Goal: Check status: Check status

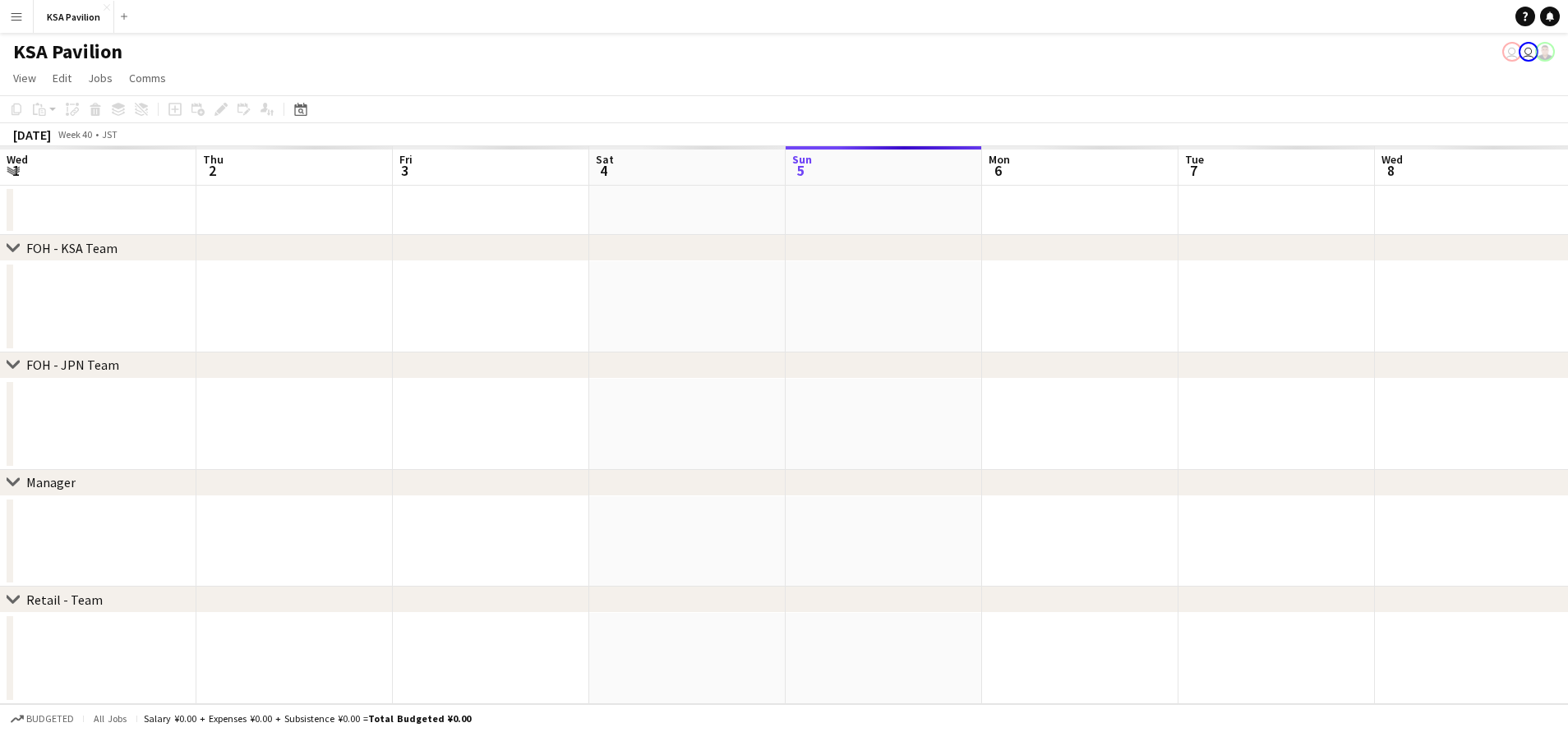
click at [12, 19] on app-icon "Menu" at bounding box center [16, 16] width 13 height 13
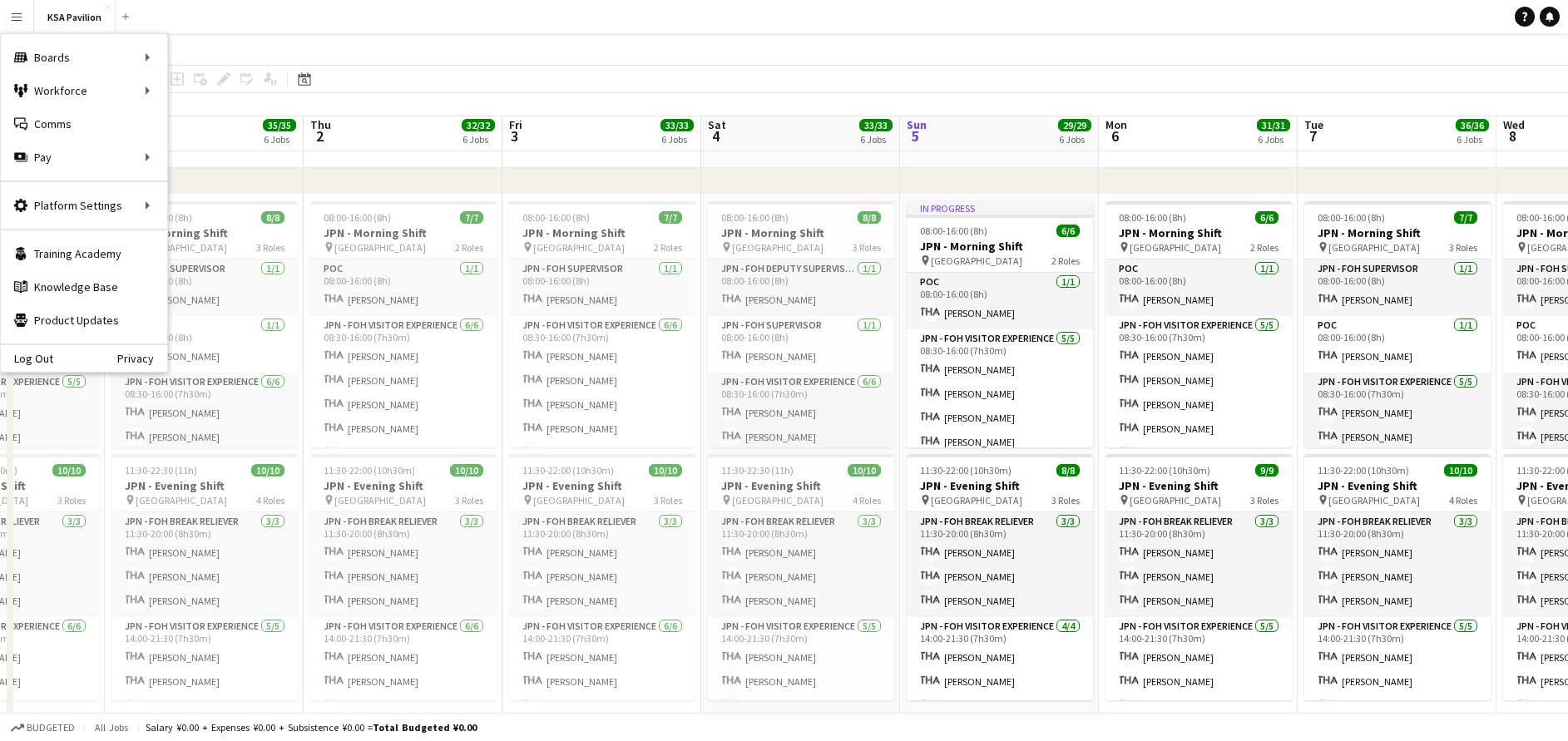
scroll to position [629, 0]
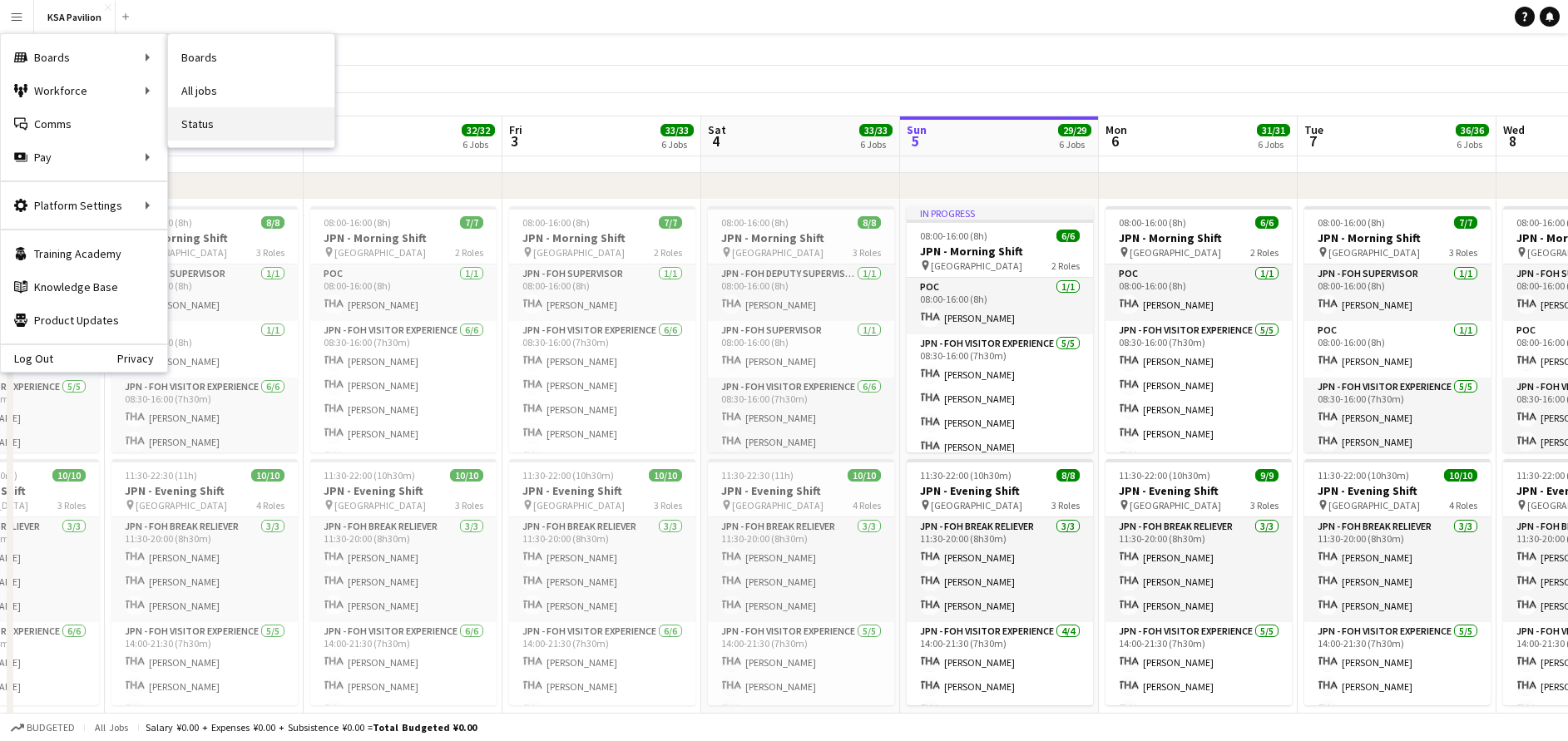
click at [210, 124] on link "Status" at bounding box center [251, 124] width 166 height 33
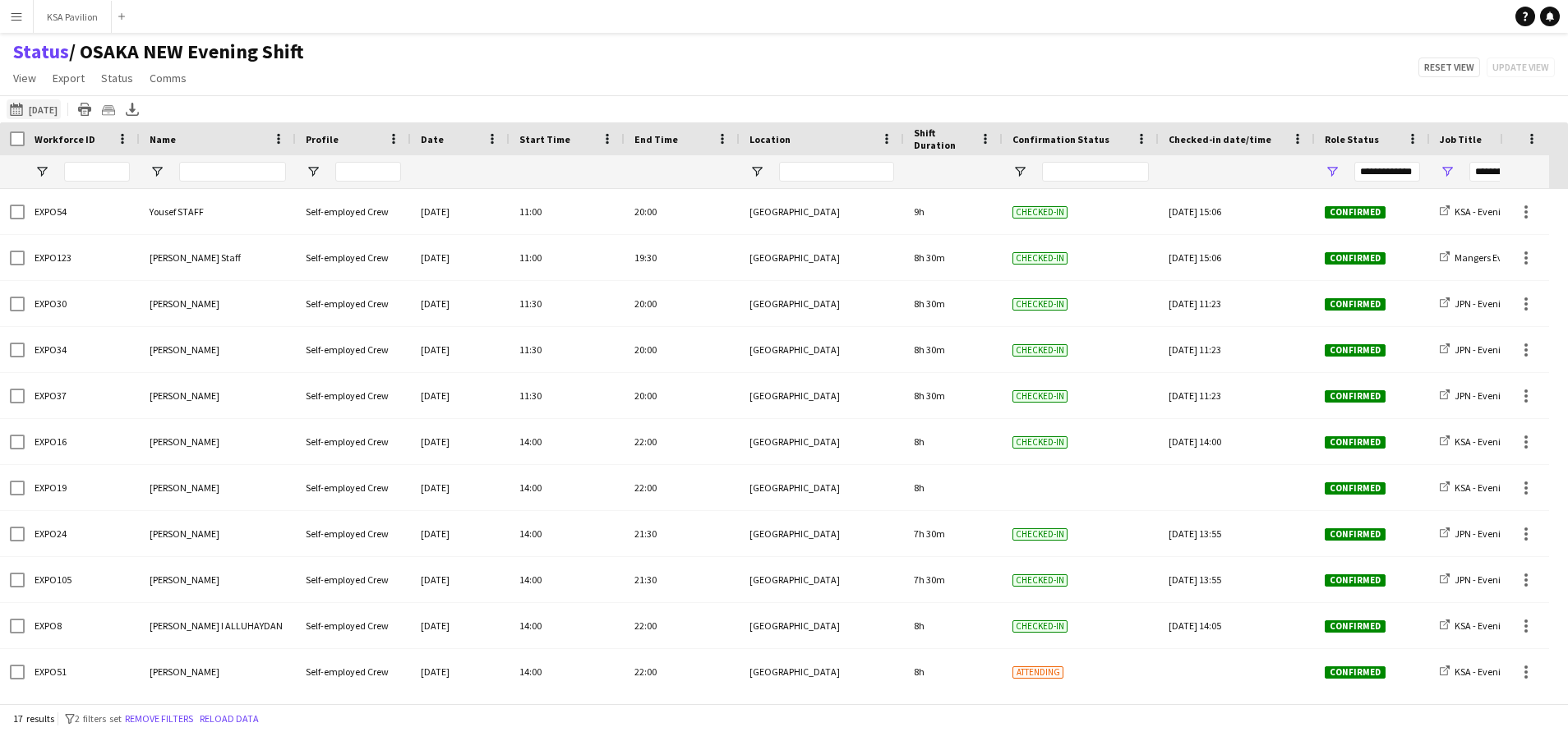
click at [38, 113] on button "[DATE] [DATE]" at bounding box center [33, 109] width 54 height 19
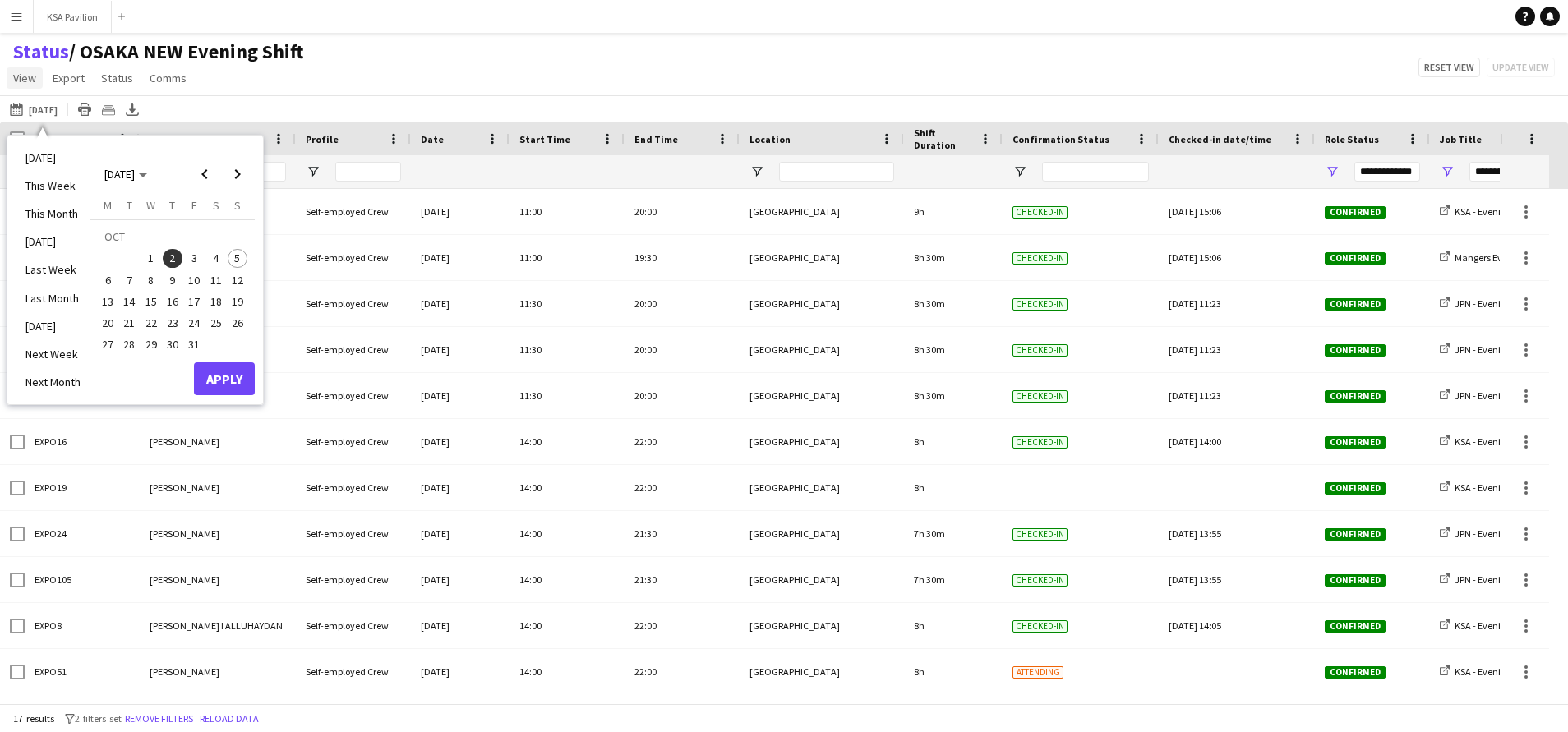
click at [16, 80] on span "View" at bounding box center [25, 78] width 23 height 15
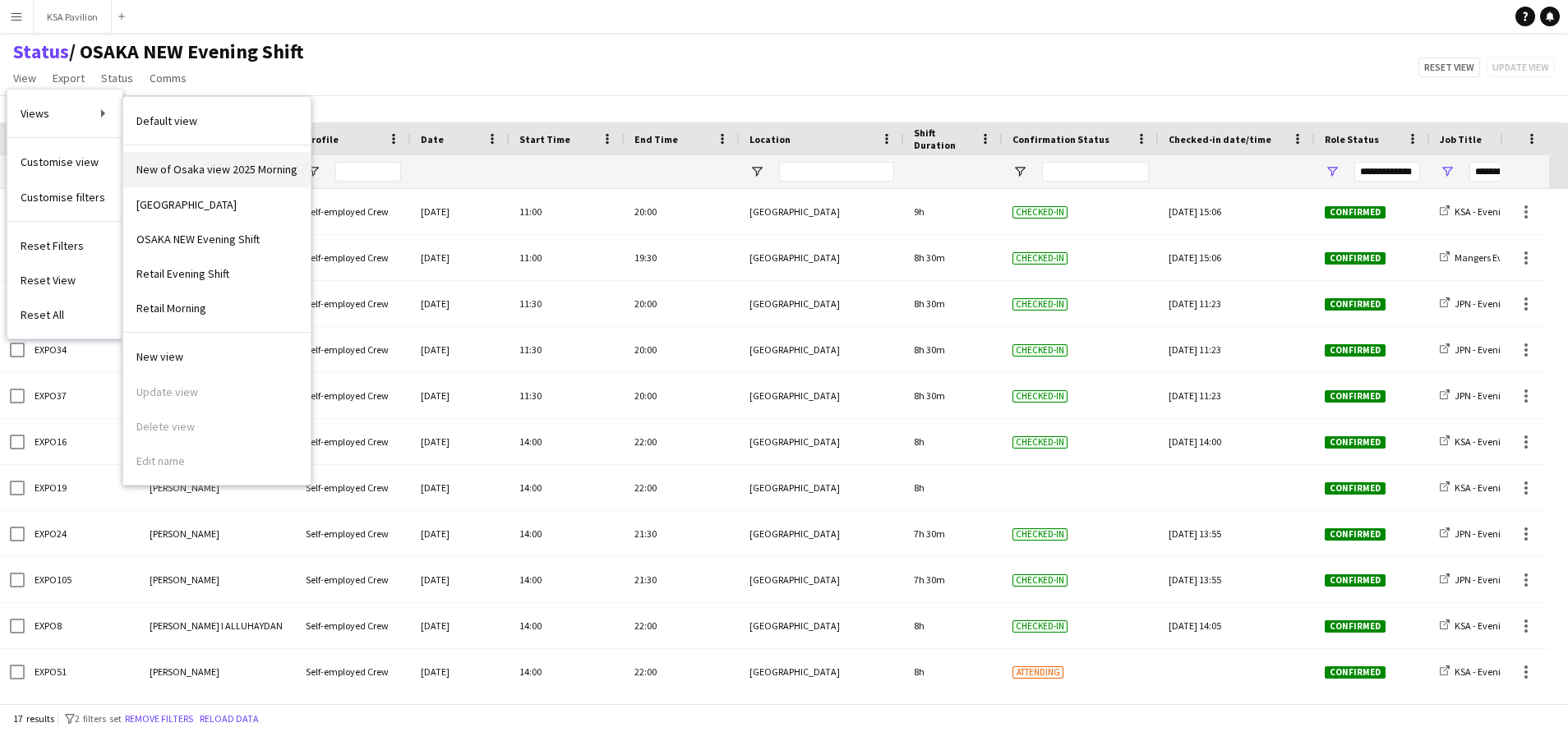
click at [201, 170] on span "New of Osaka view 2025 Morning" at bounding box center [217, 169] width 161 height 15
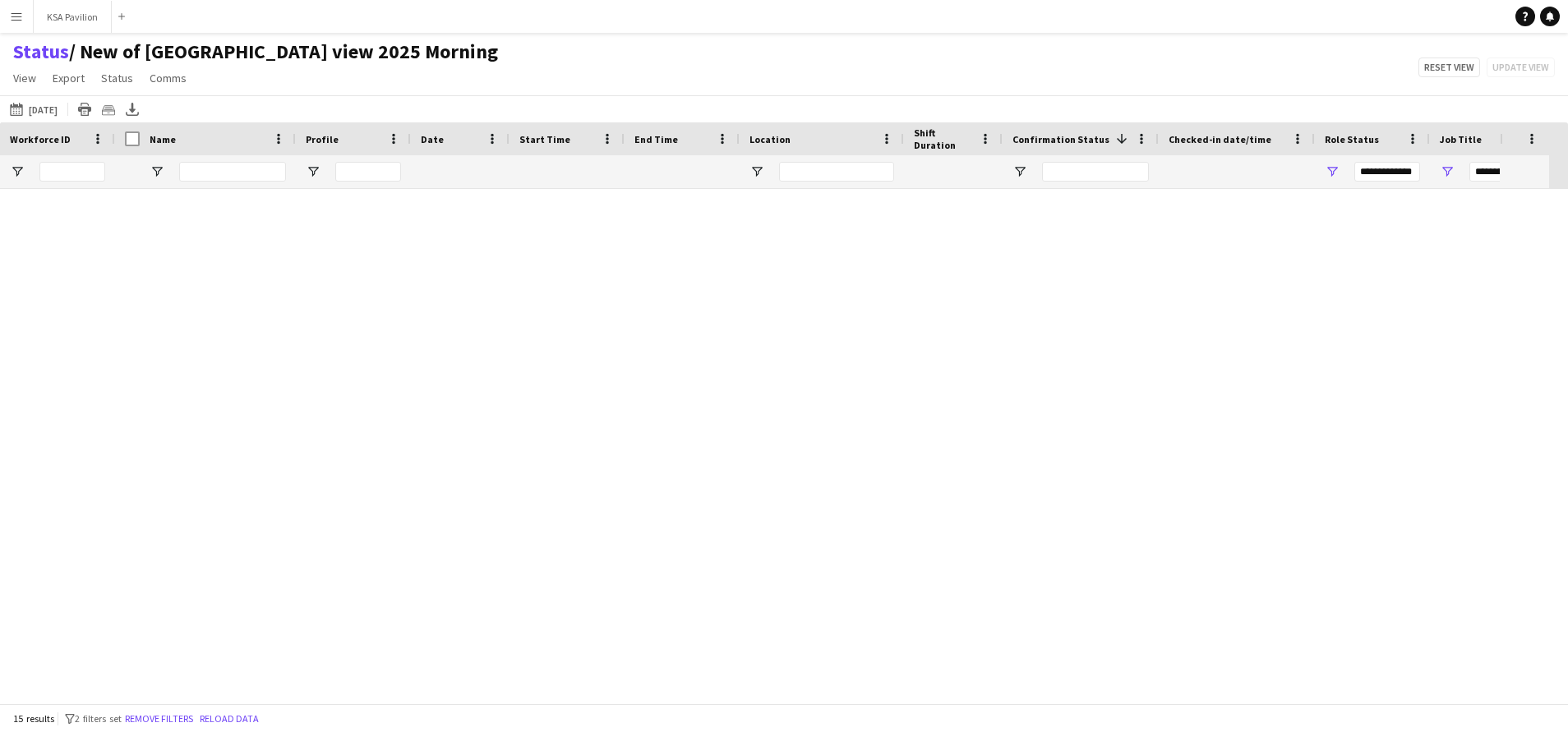
type input "**********"
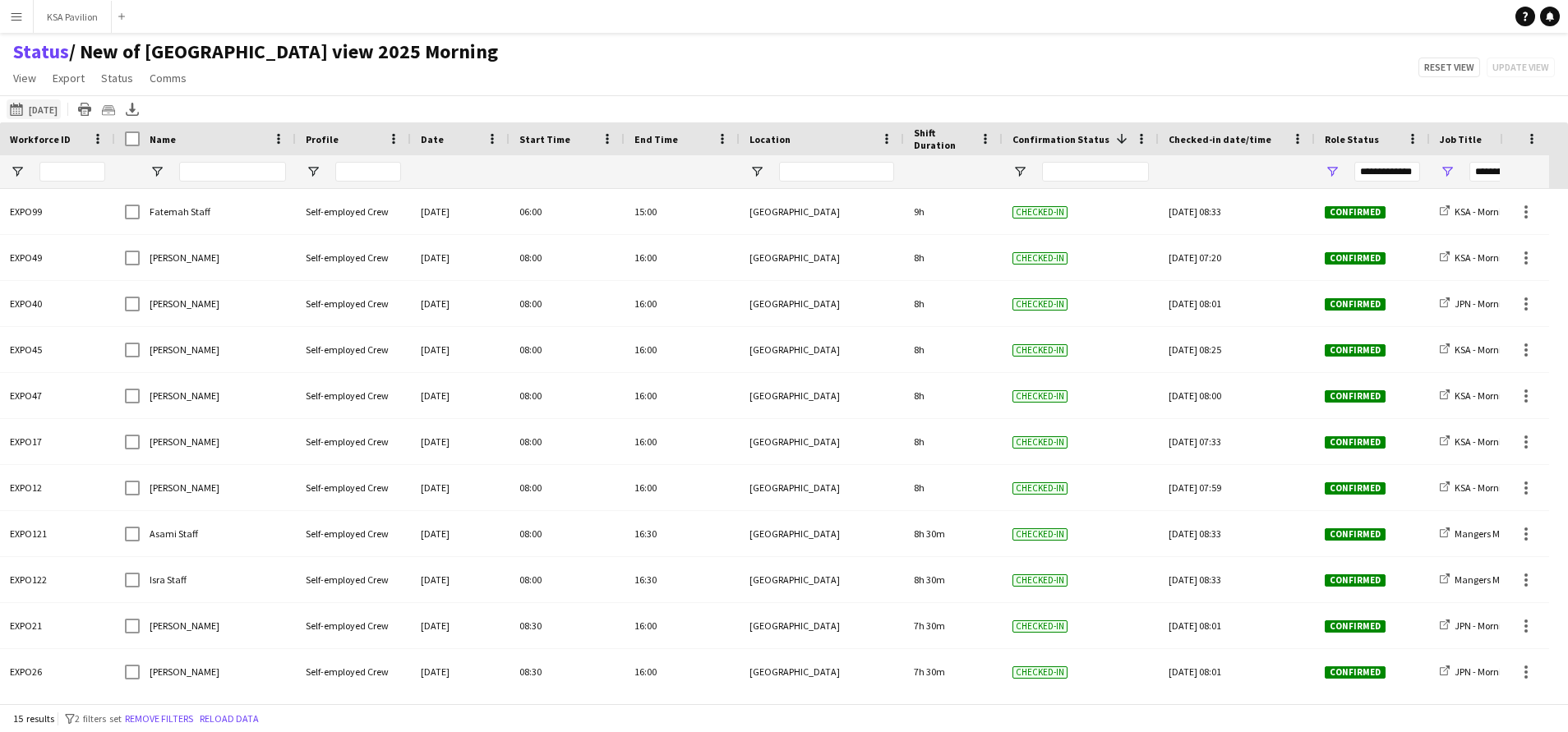
click at [52, 106] on button "[DATE] [DATE]" at bounding box center [33, 109] width 54 height 19
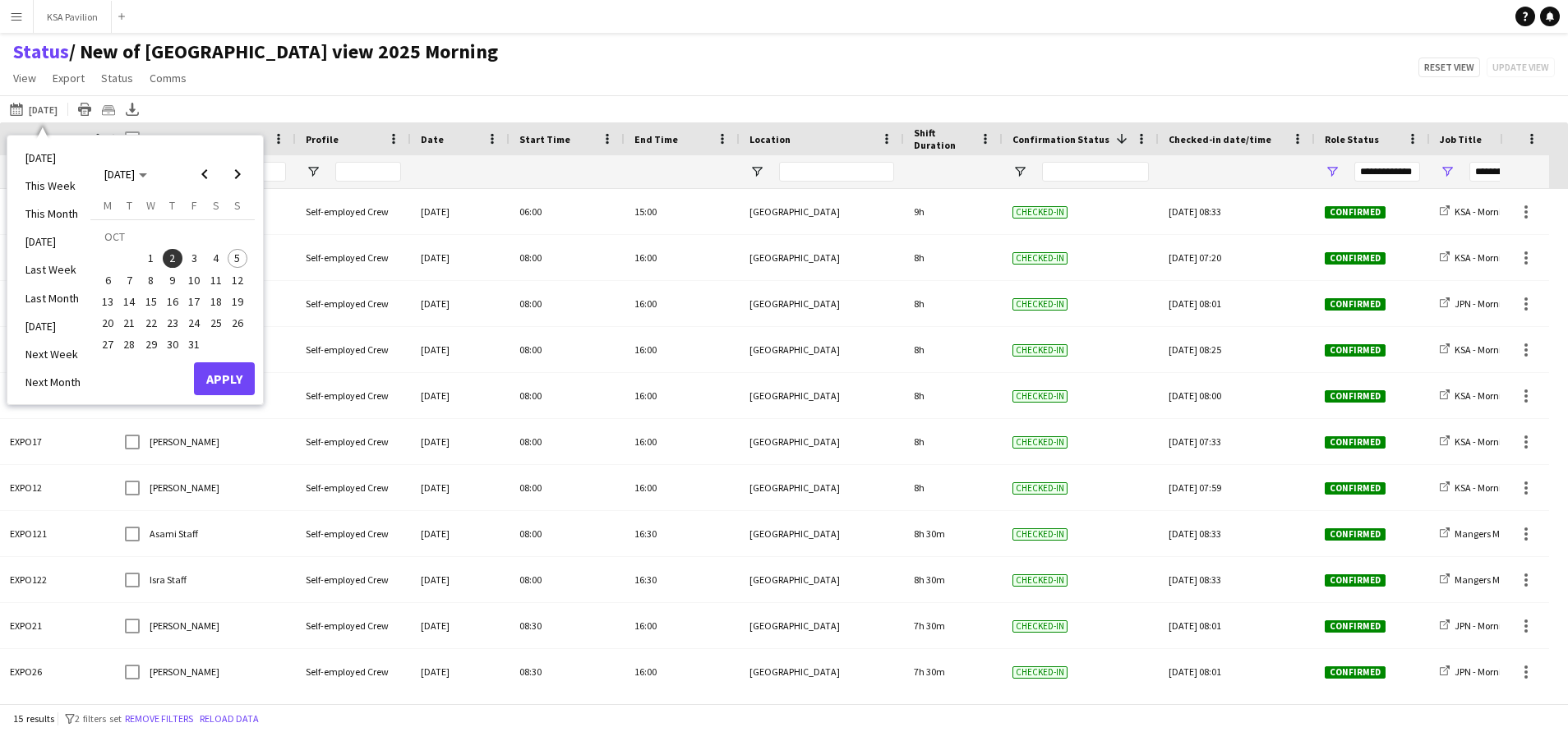
click at [233, 265] on span "5" at bounding box center [237, 259] width 19 height 19
click at [233, 363] on button "Apply" at bounding box center [224, 378] width 61 height 32
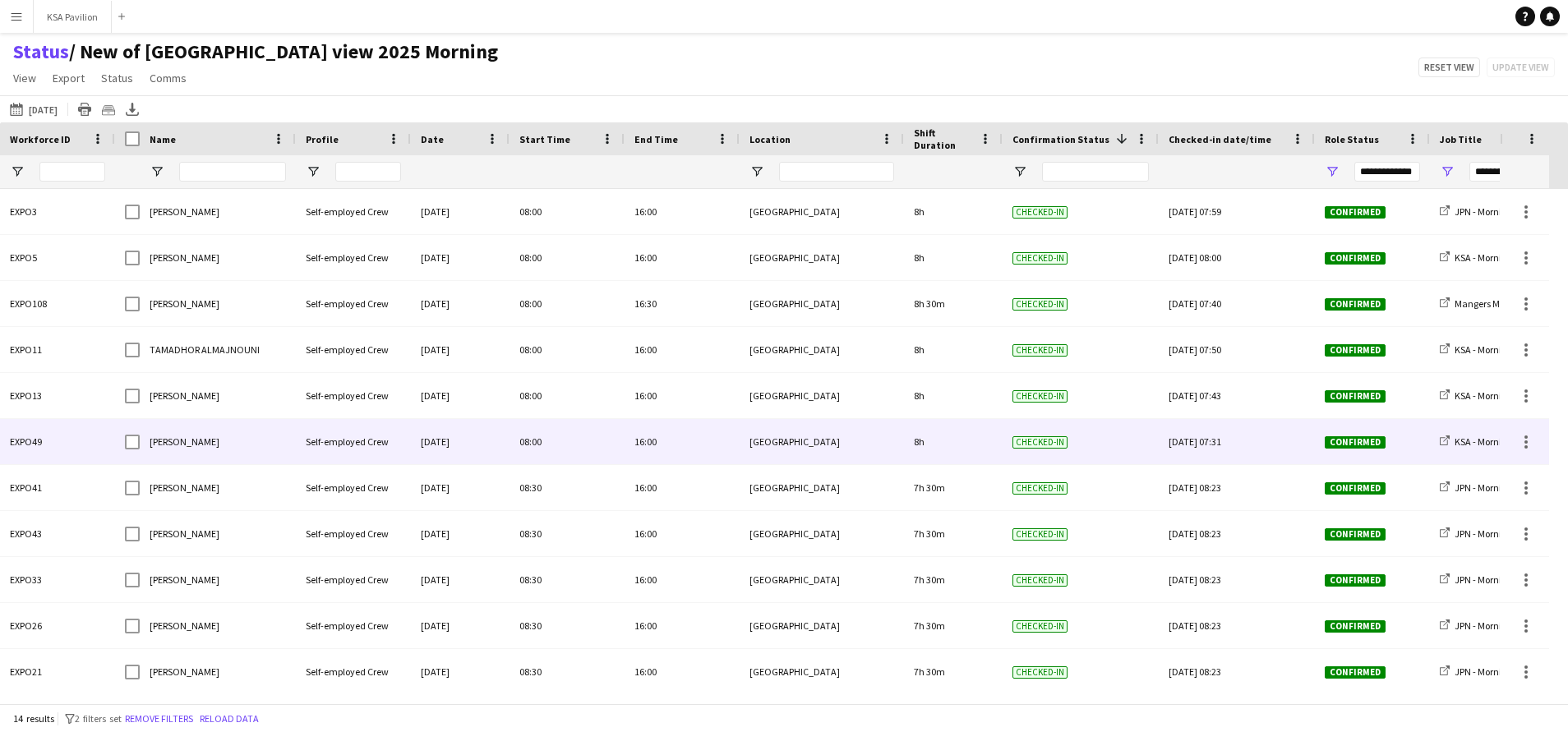
scroll to position [149, 0]
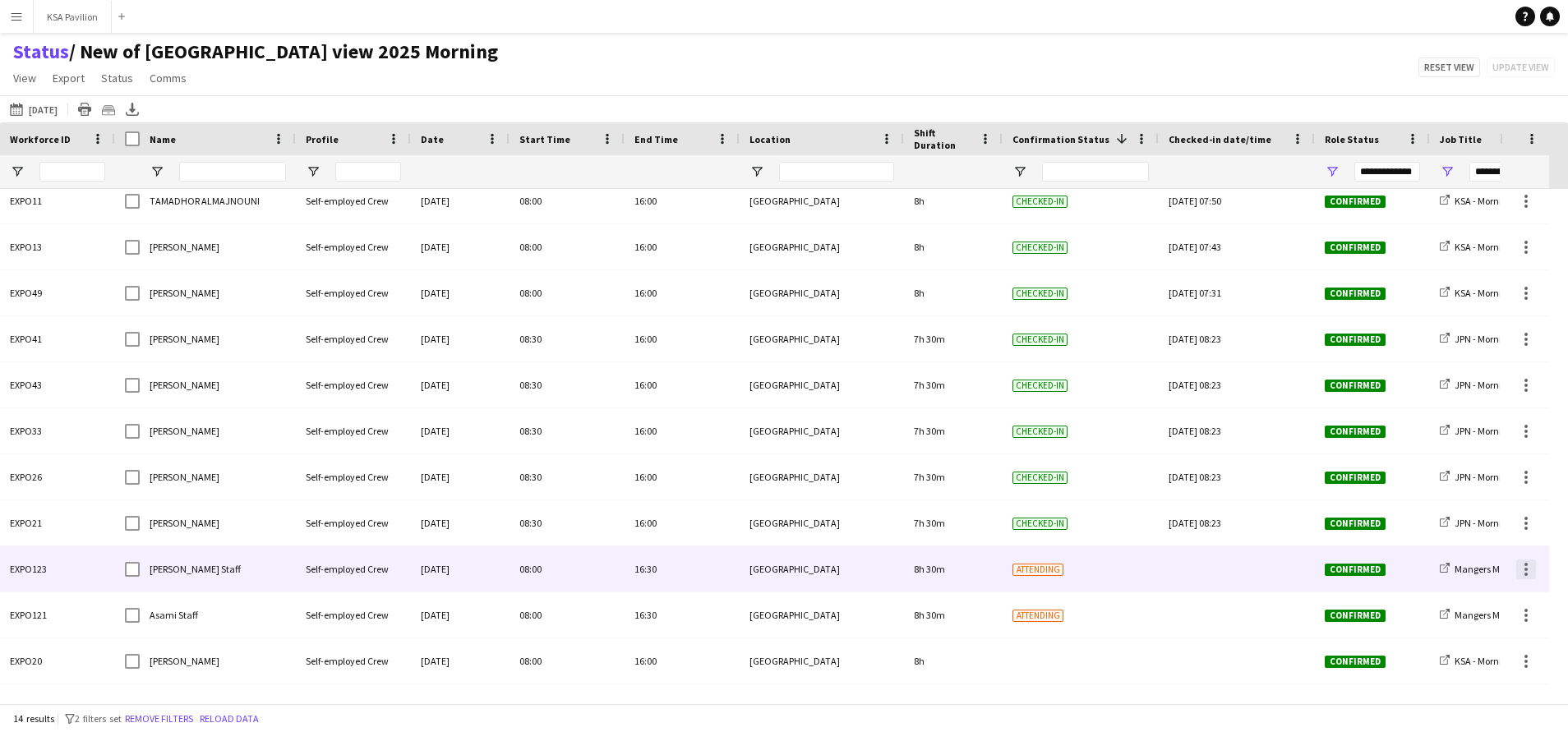
click at [1529, 573] on div at bounding box center [1526, 570] width 19 height 19
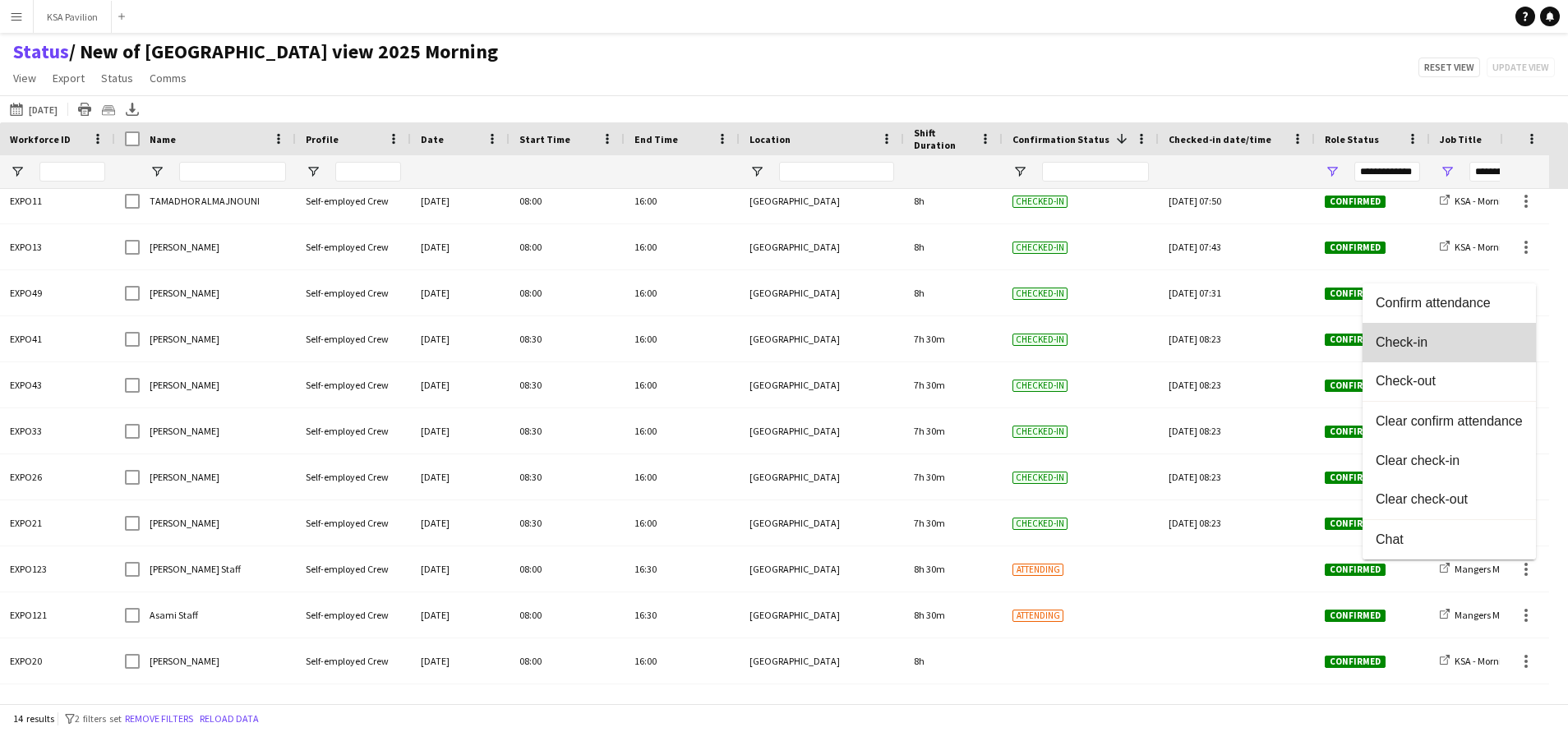
click at [1443, 343] on span "Check-in" at bounding box center [1450, 342] width 147 height 15
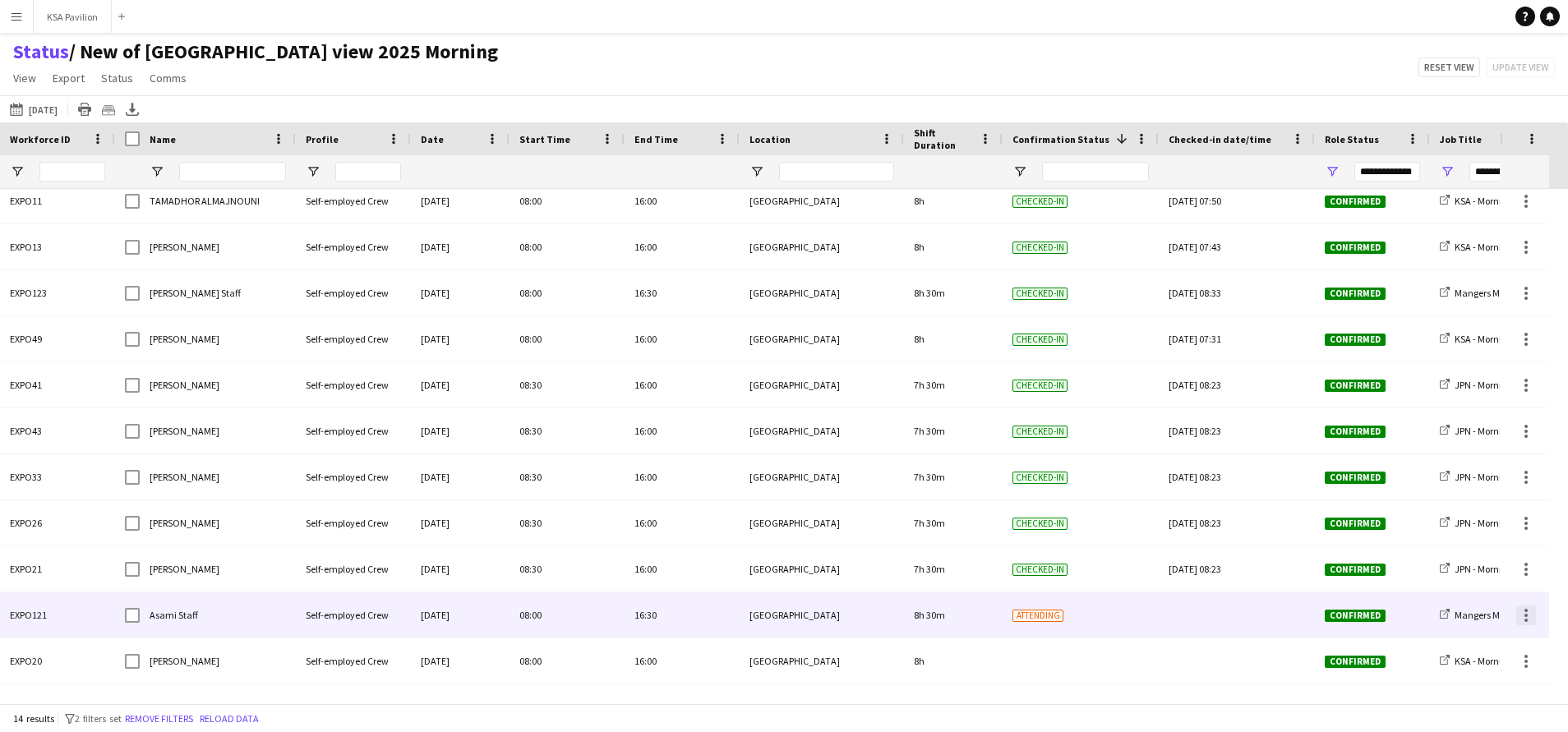
click at [1523, 618] on div at bounding box center [1526, 615] width 19 height 19
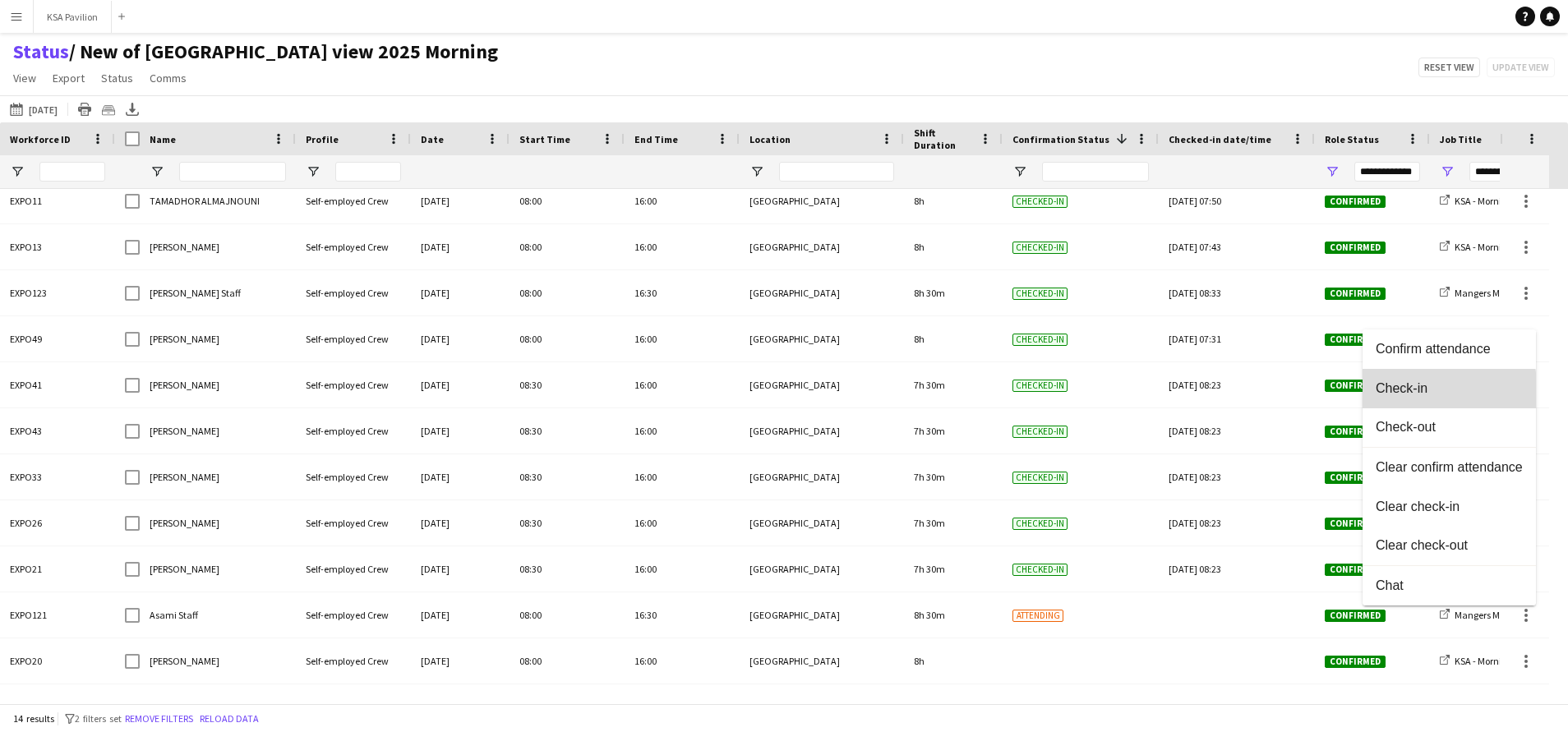
click at [1405, 392] on span "Check-in" at bounding box center [1450, 389] width 147 height 15
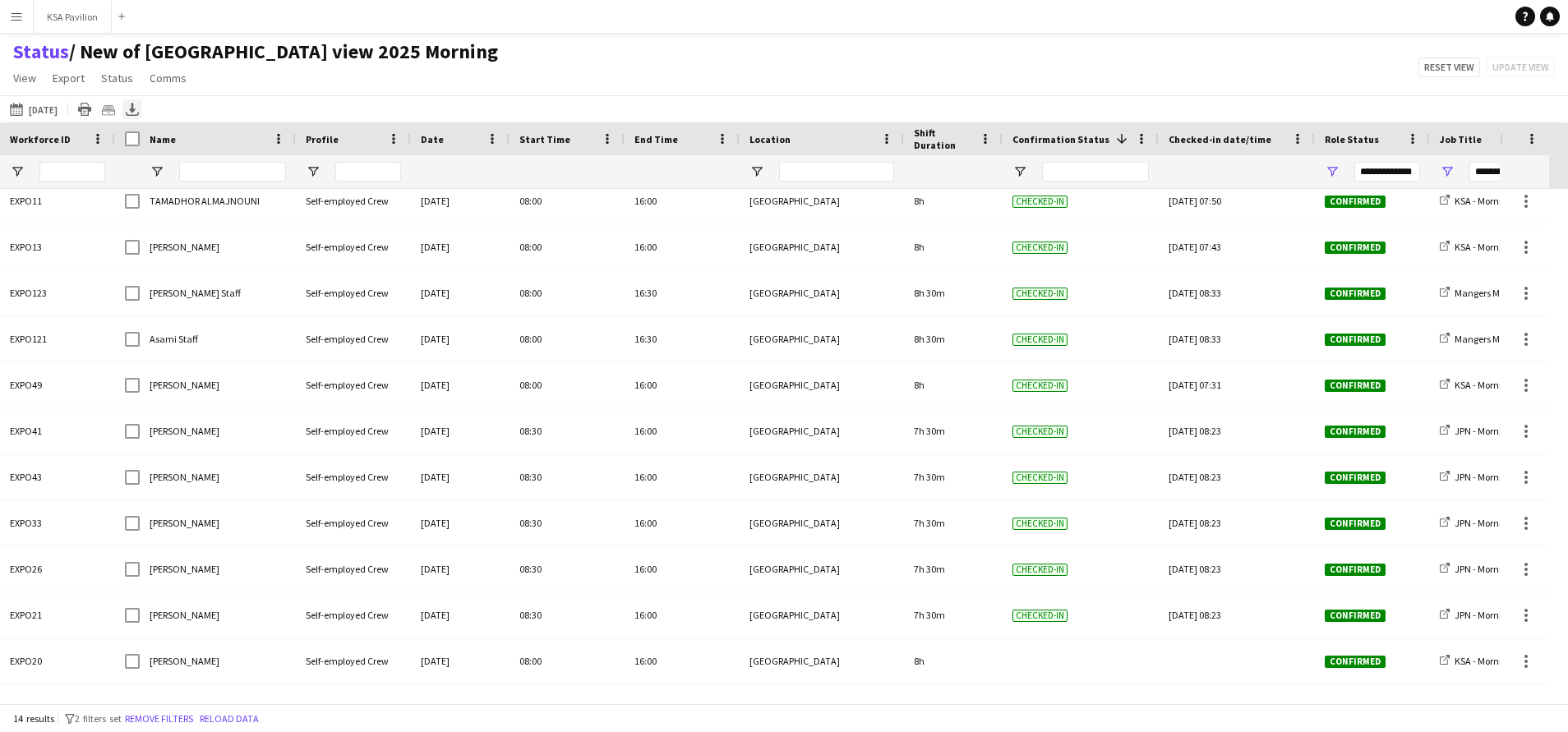
click at [136, 116] on icon at bounding box center [132, 114] width 13 height 4
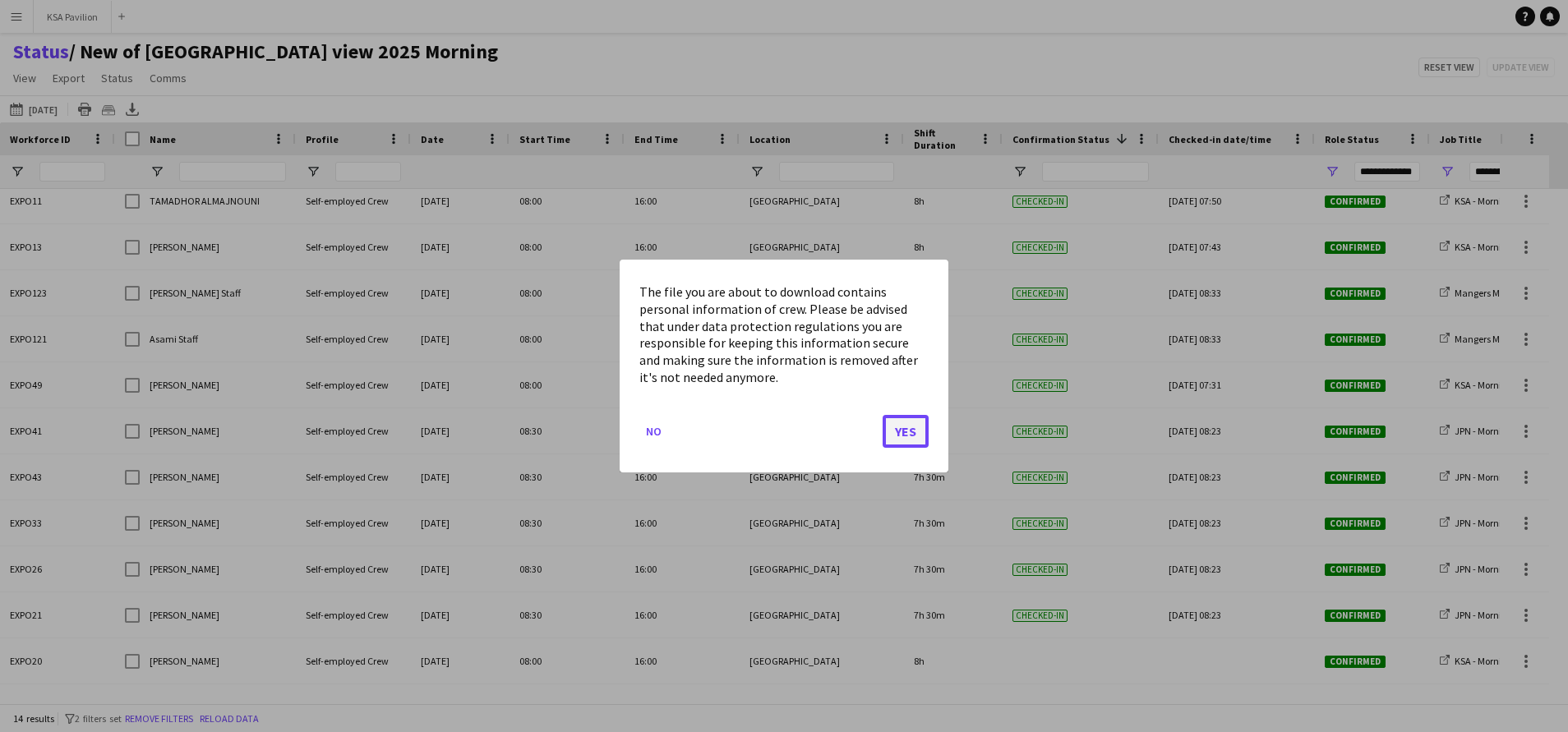
click at [925, 431] on button "Yes" at bounding box center [906, 431] width 46 height 32
